Goal: Transaction & Acquisition: Purchase product/service

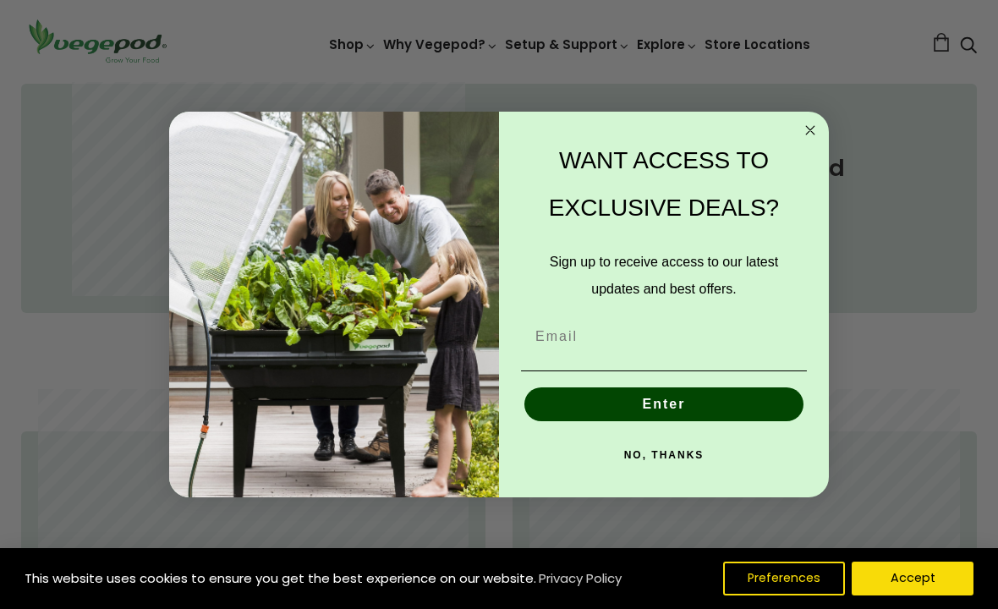
scroll to position [842, 0]
click at [804, 140] on circle "Close dialog" at bounding box center [810, 129] width 19 height 19
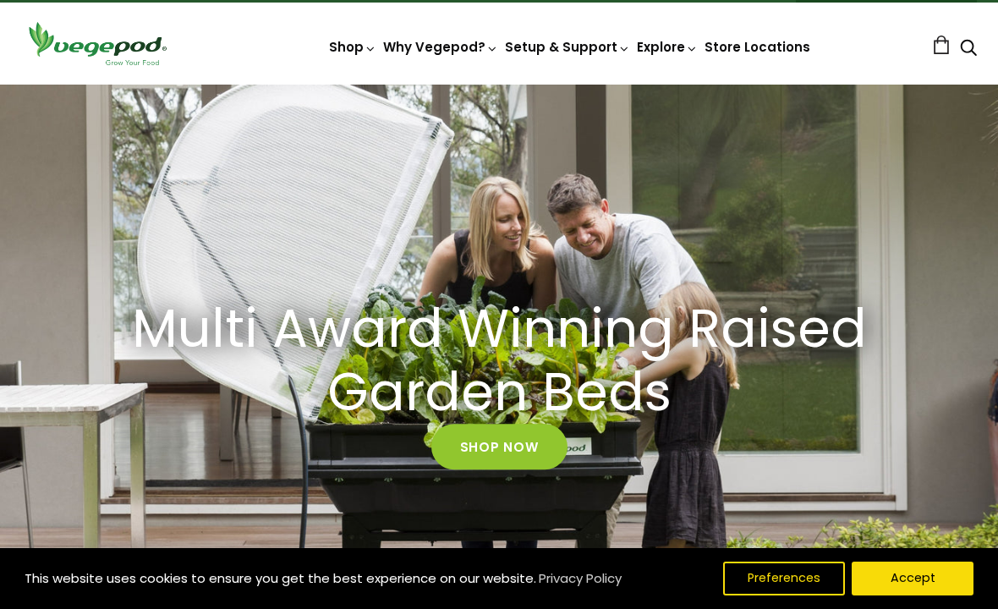
scroll to position [33, 0]
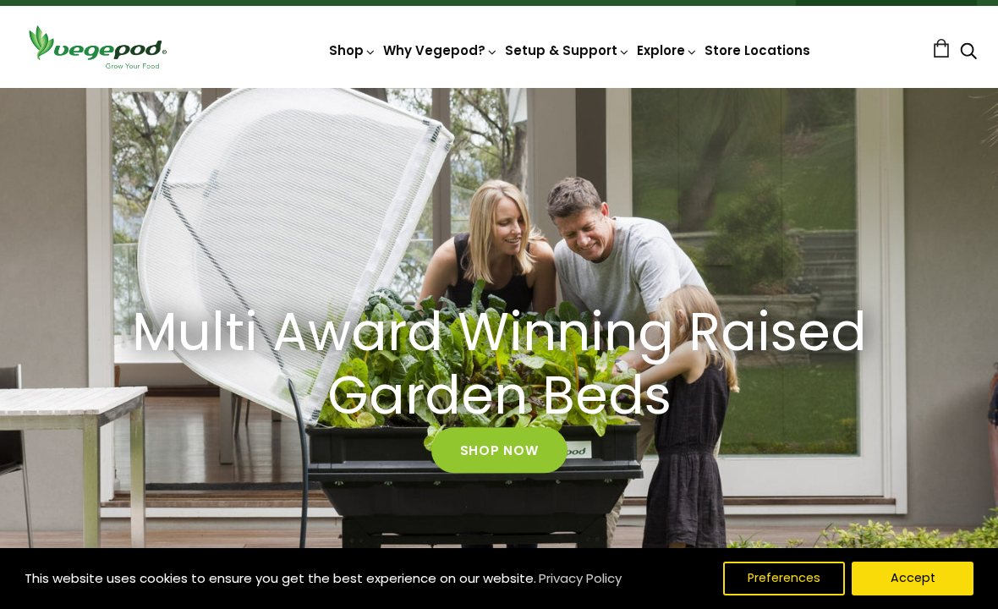
click at [492, 440] on link "Shop Now" at bounding box center [499, 451] width 136 height 46
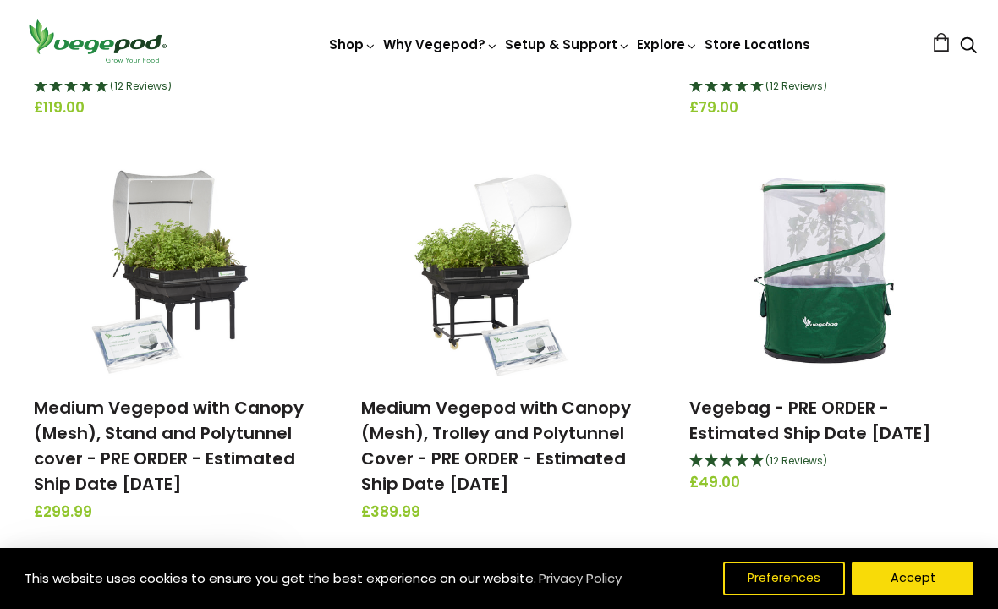
scroll to position [955, 0]
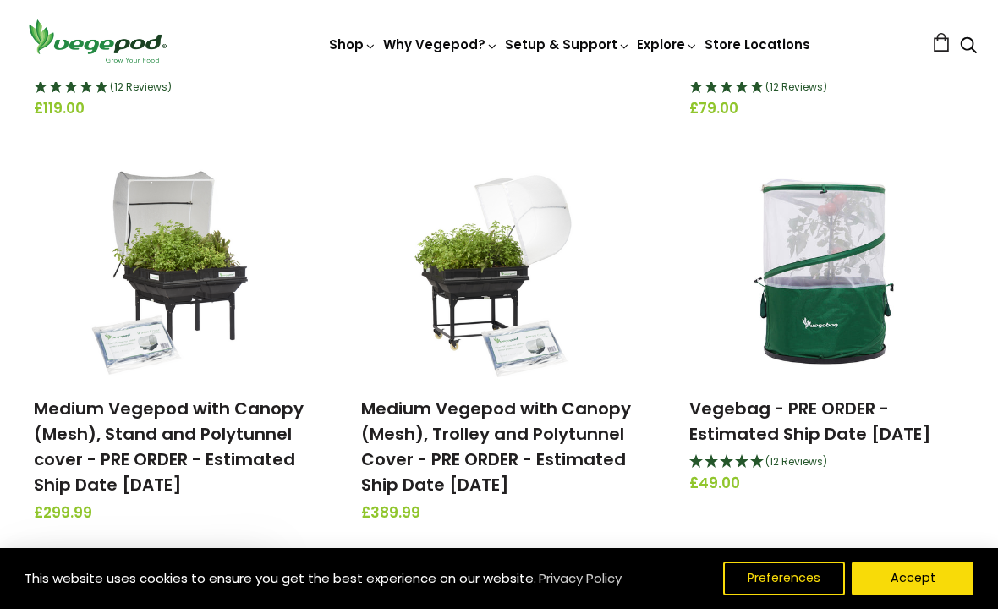
click at [834, 317] on img at bounding box center [826, 271] width 211 height 211
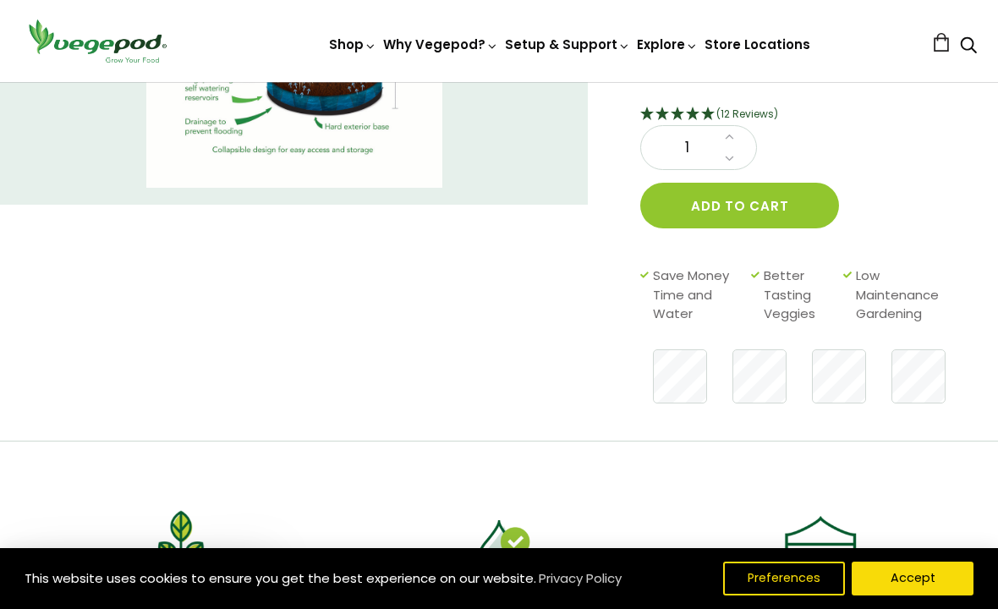
scroll to position [244, 0]
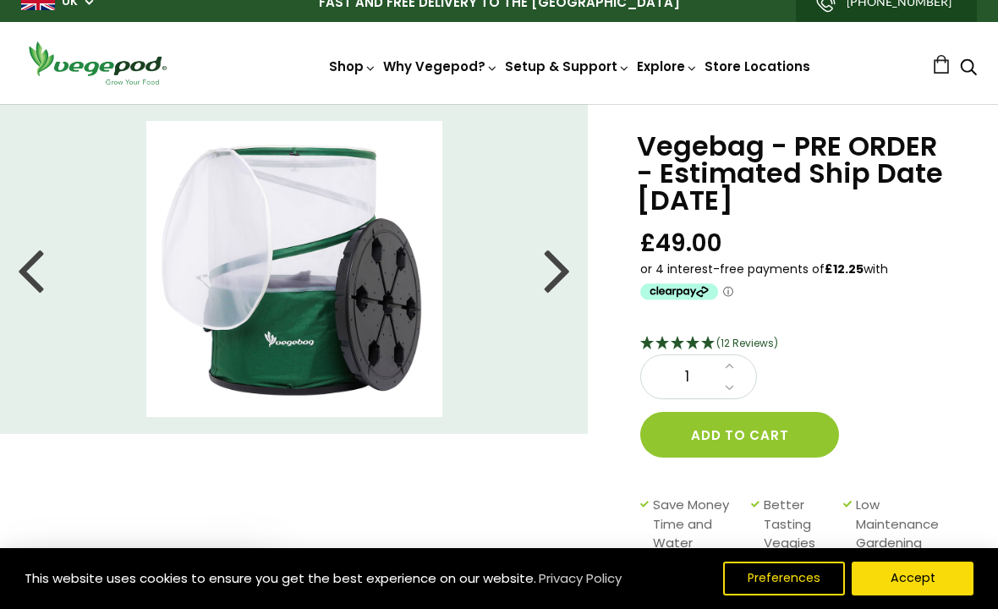
scroll to position [8, 0]
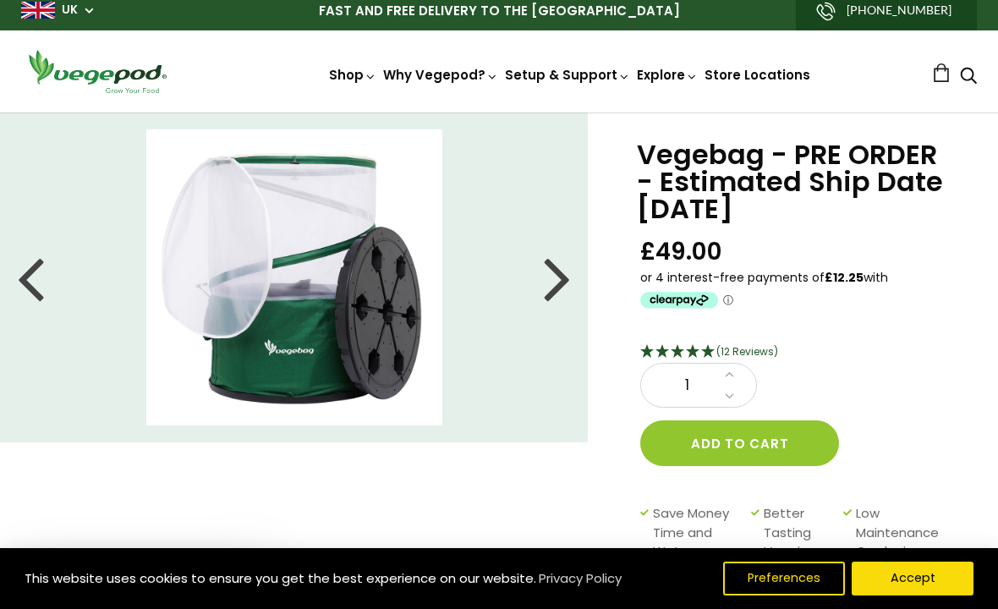
click at [553, 278] on div at bounding box center [557, 277] width 27 height 76
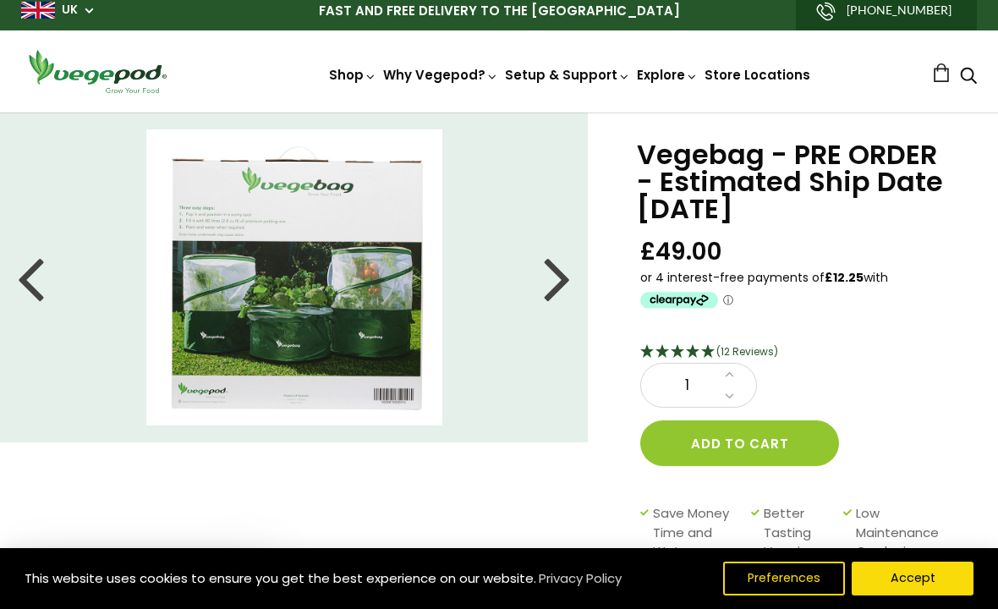
click at [554, 275] on div at bounding box center [557, 277] width 27 height 76
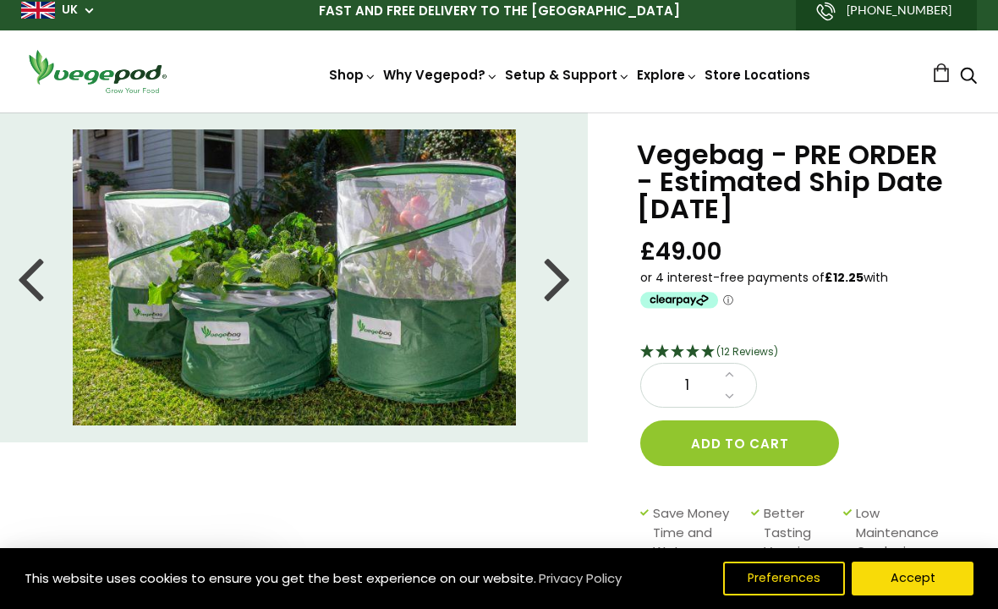
click at [562, 280] on div at bounding box center [557, 277] width 27 height 76
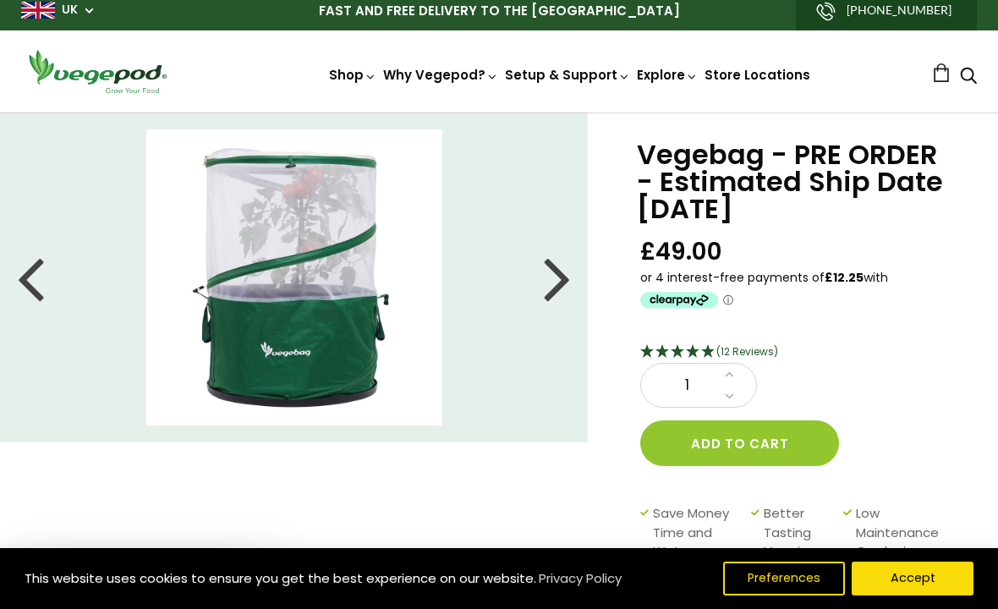
click at [554, 274] on div at bounding box center [557, 277] width 27 height 76
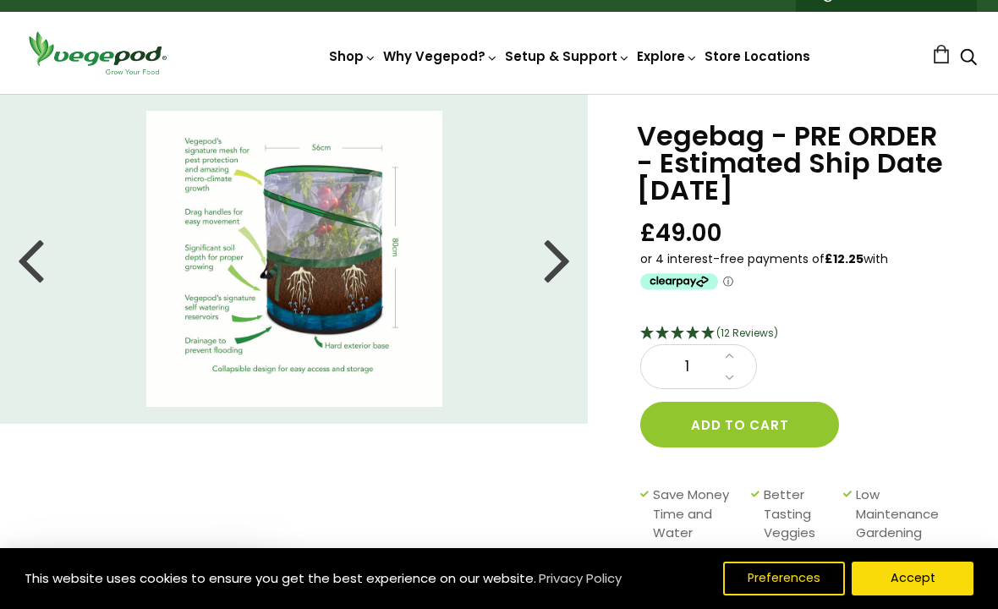
scroll to position [0, 0]
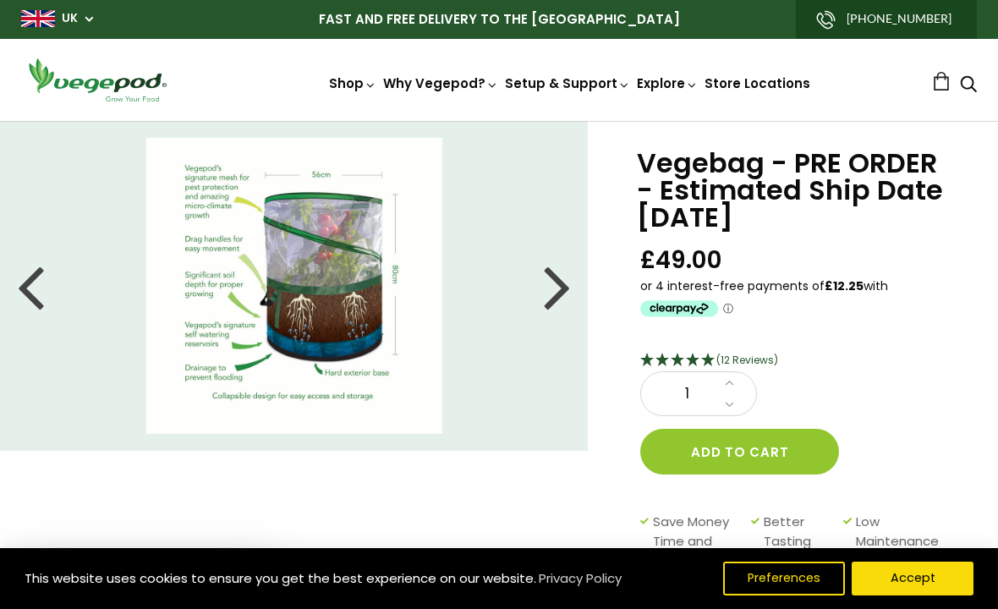
click at [565, 287] on div at bounding box center [557, 286] width 27 height 76
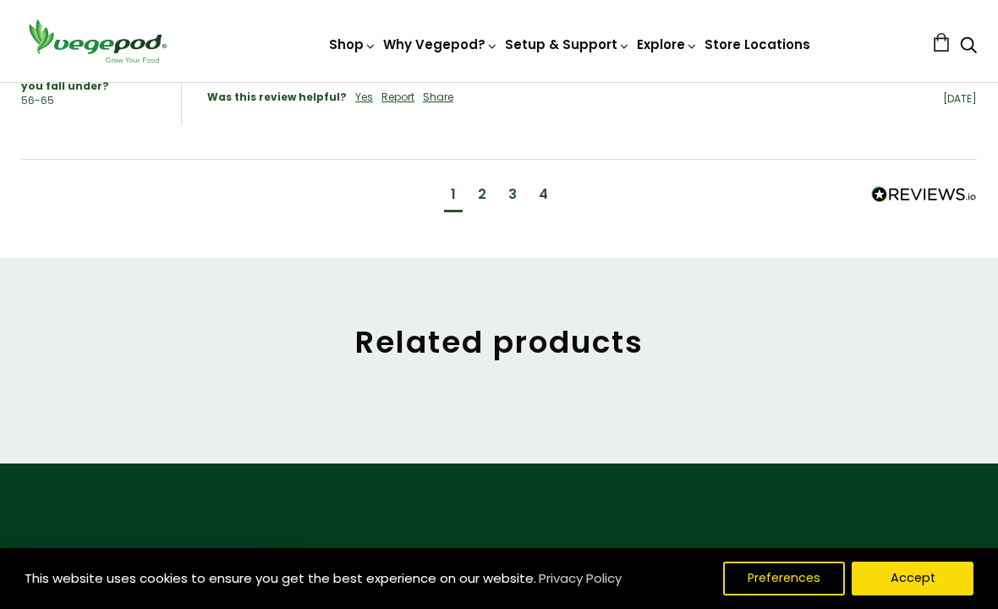
scroll to position [1978, 0]
